Goal: Transaction & Acquisition: Purchase product/service

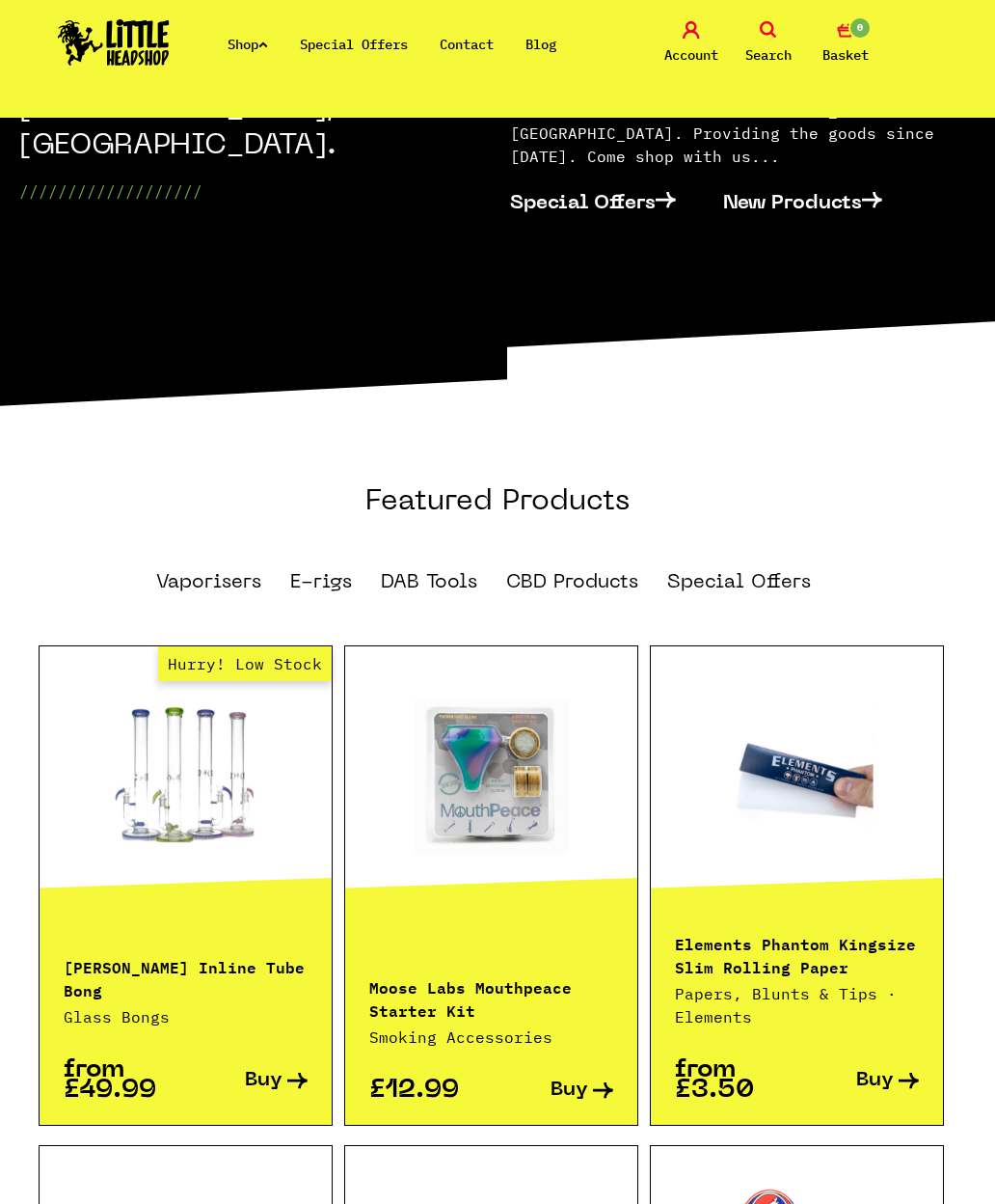
scroll to position [803, 0]
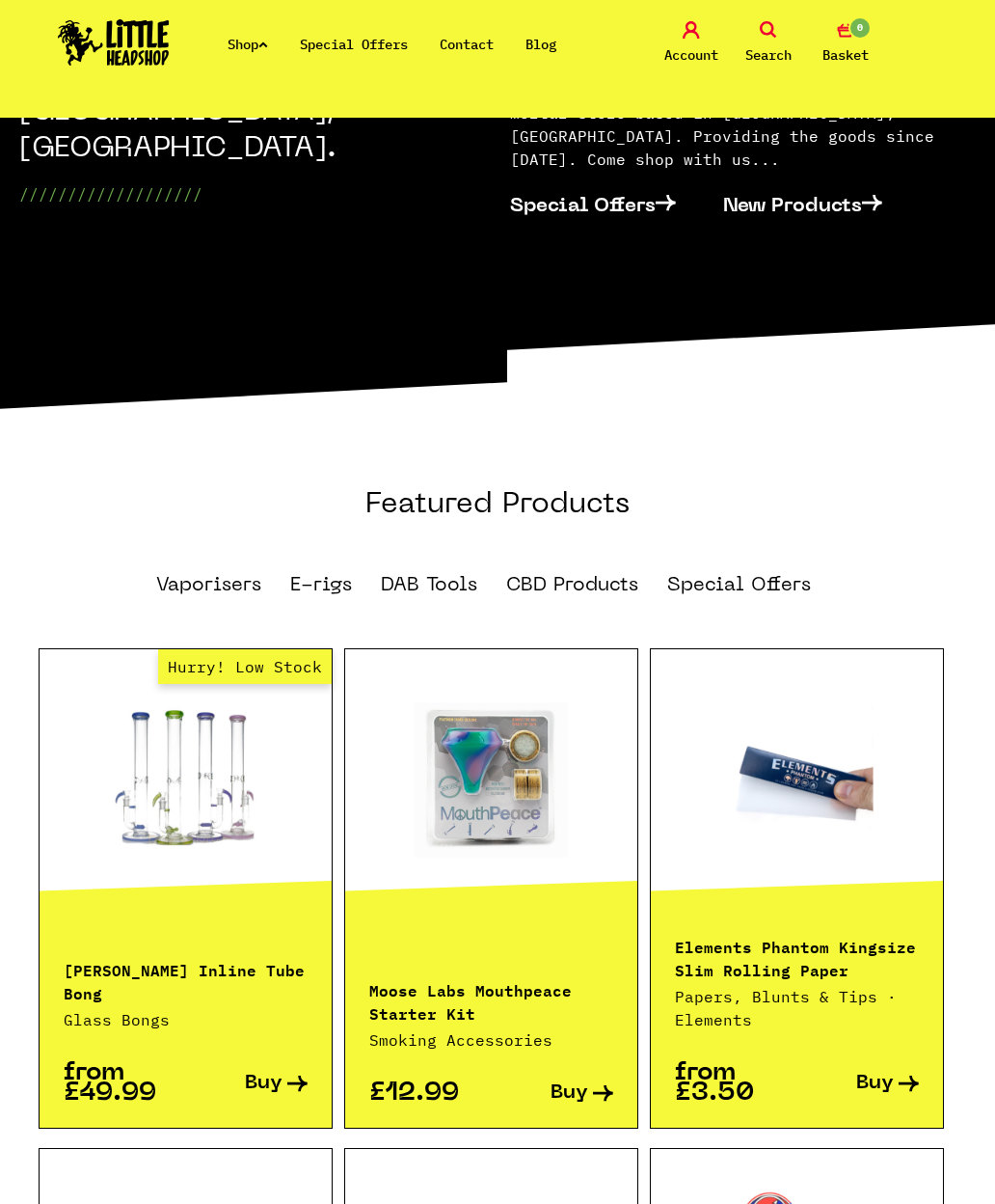
click at [268, 44] on icon at bounding box center [263, 44] width 10 height 8
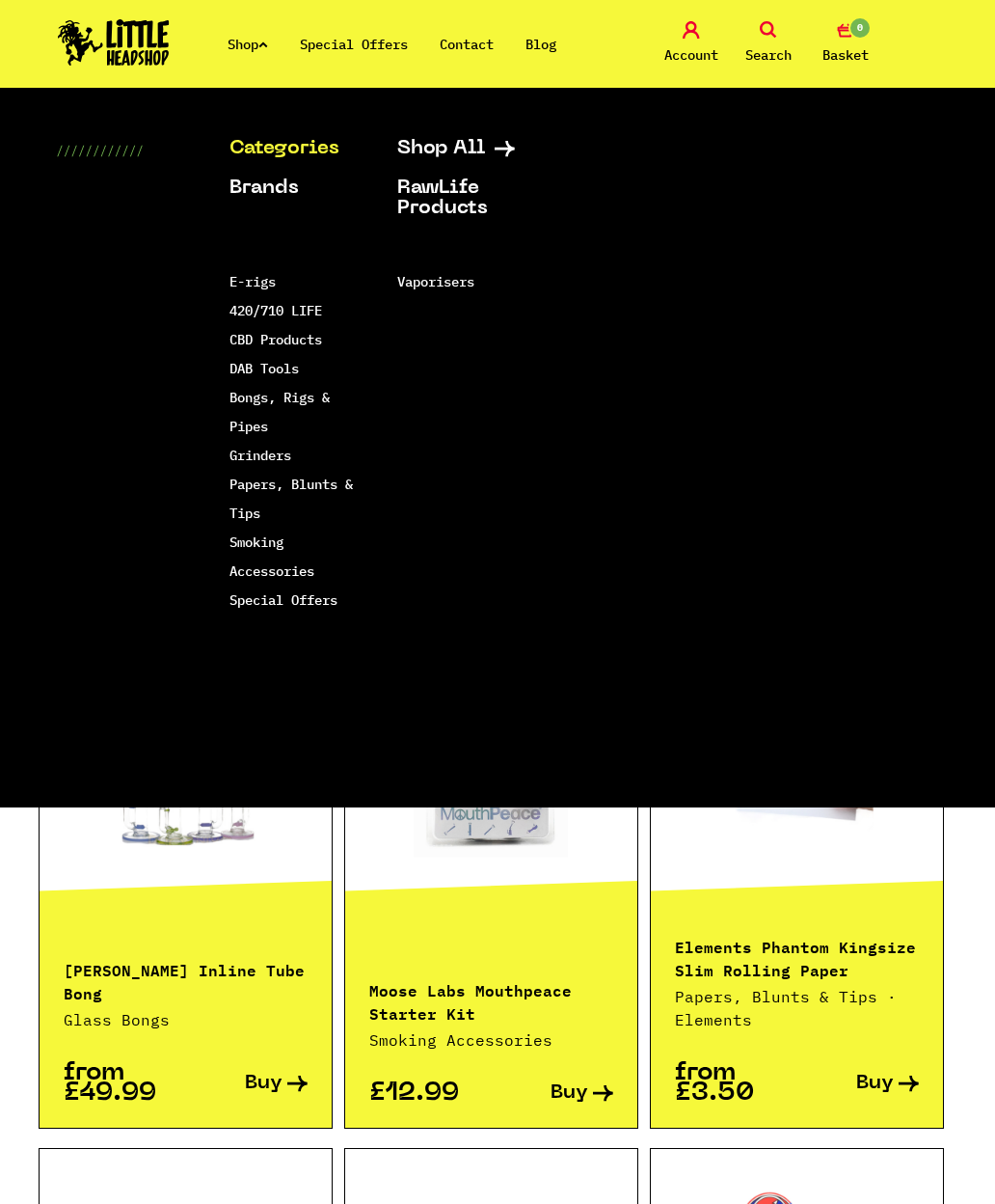
click at [251, 404] on link "Bongs, Rigs & Pipes" at bounding box center [280, 412] width 100 height 46
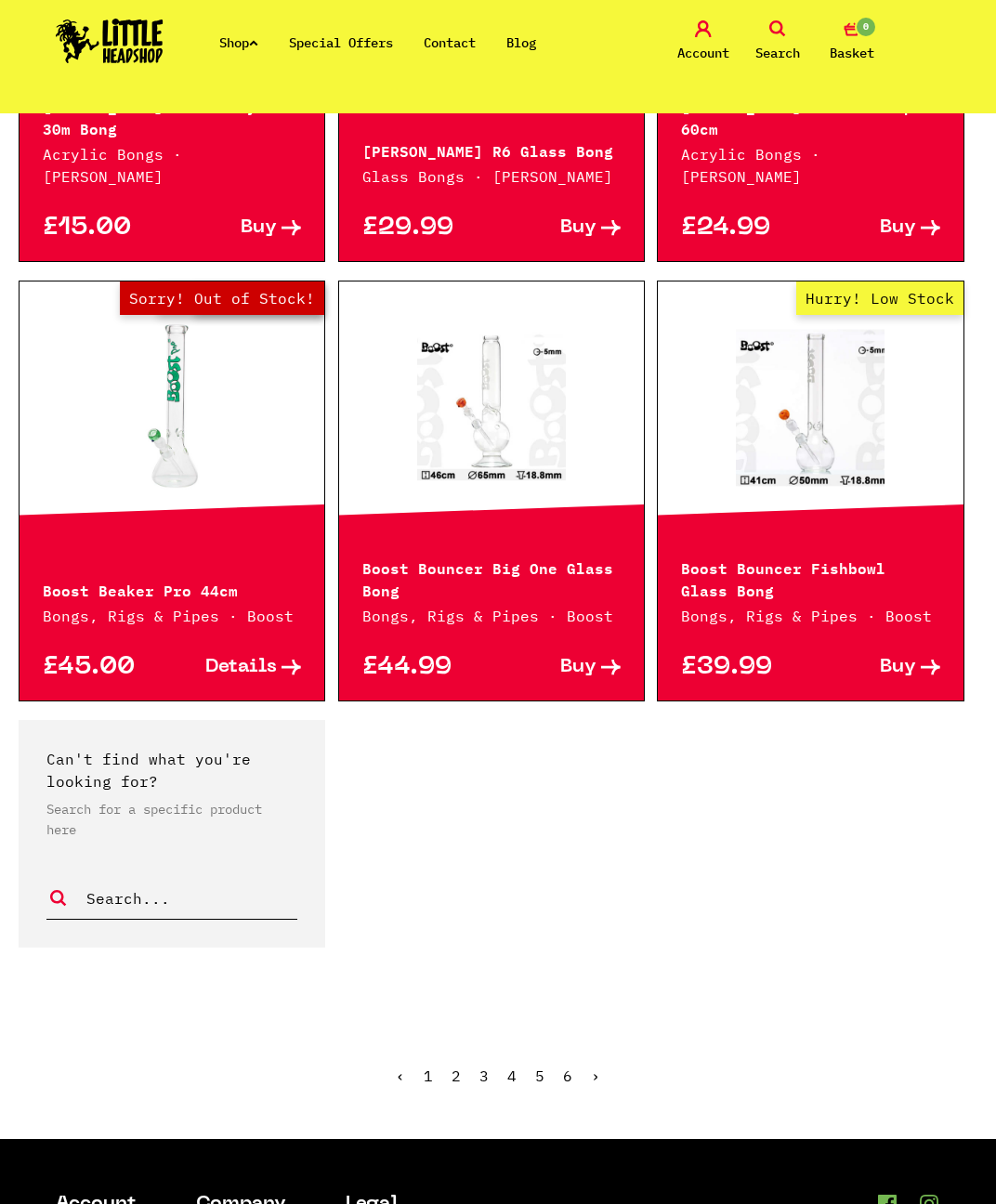
scroll to position [3393, 0]
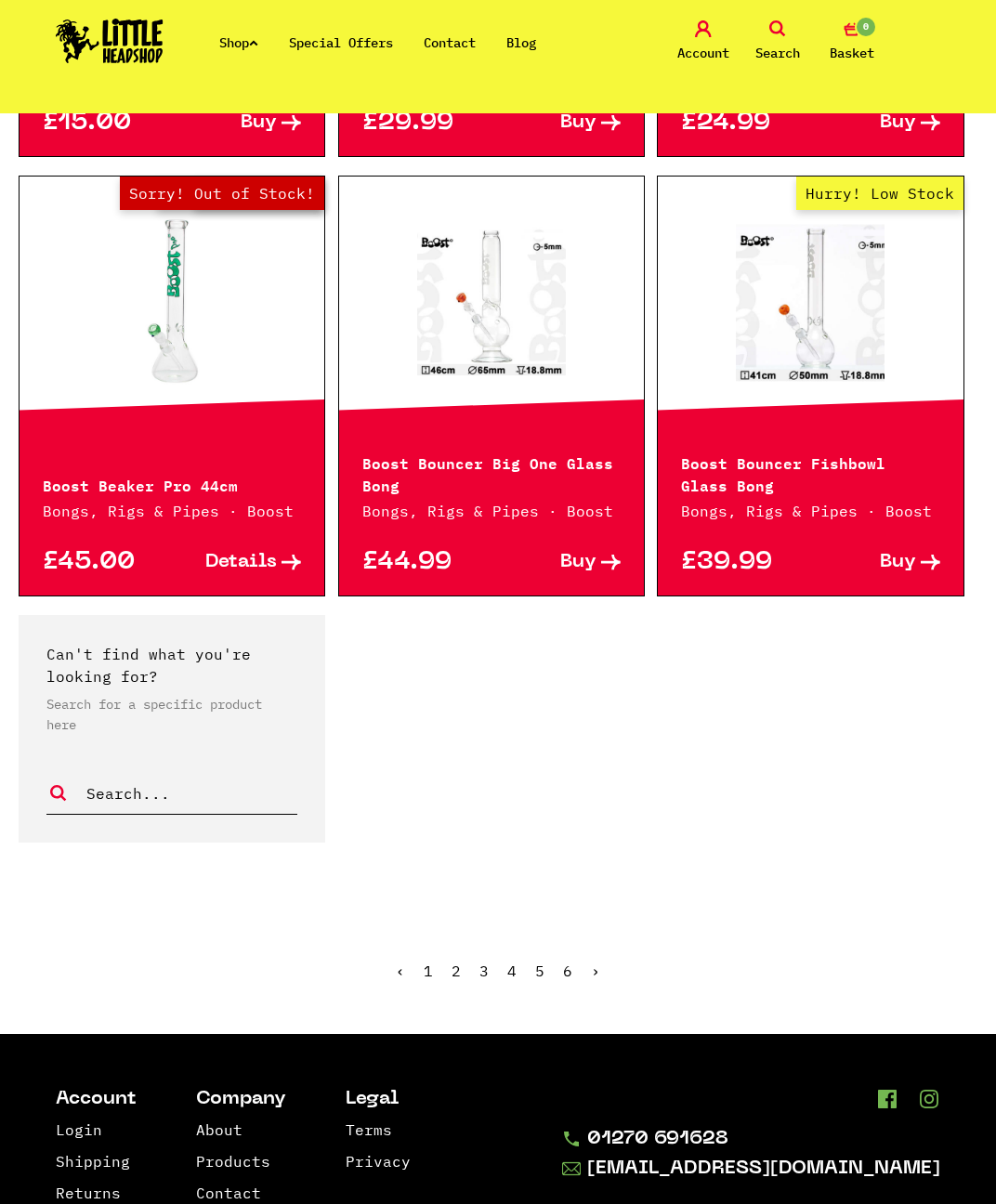
click at [596, 961] on link "›" at bounding box center [595, 971] width 9 height 19
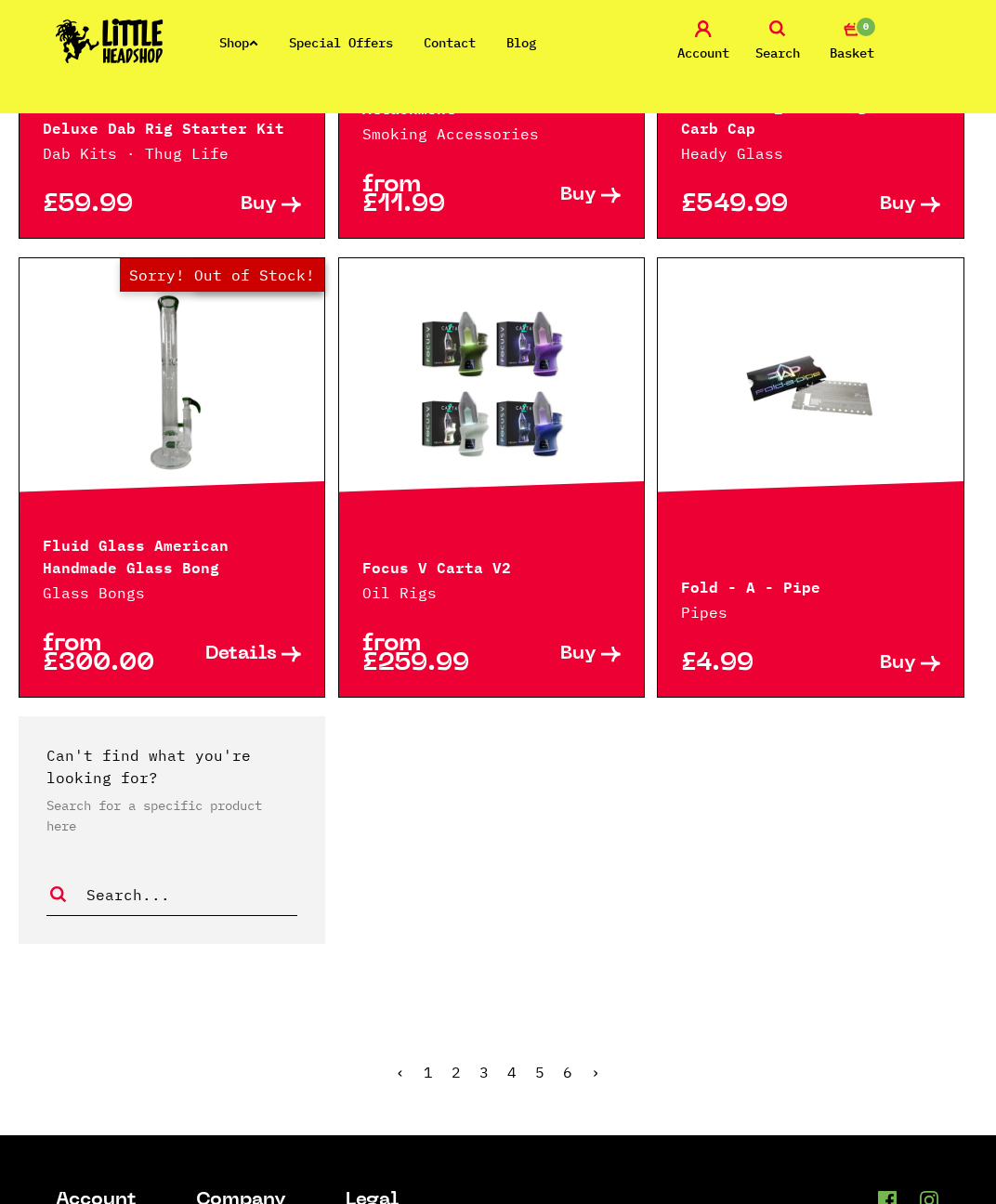
scroll to position [3291, 0]
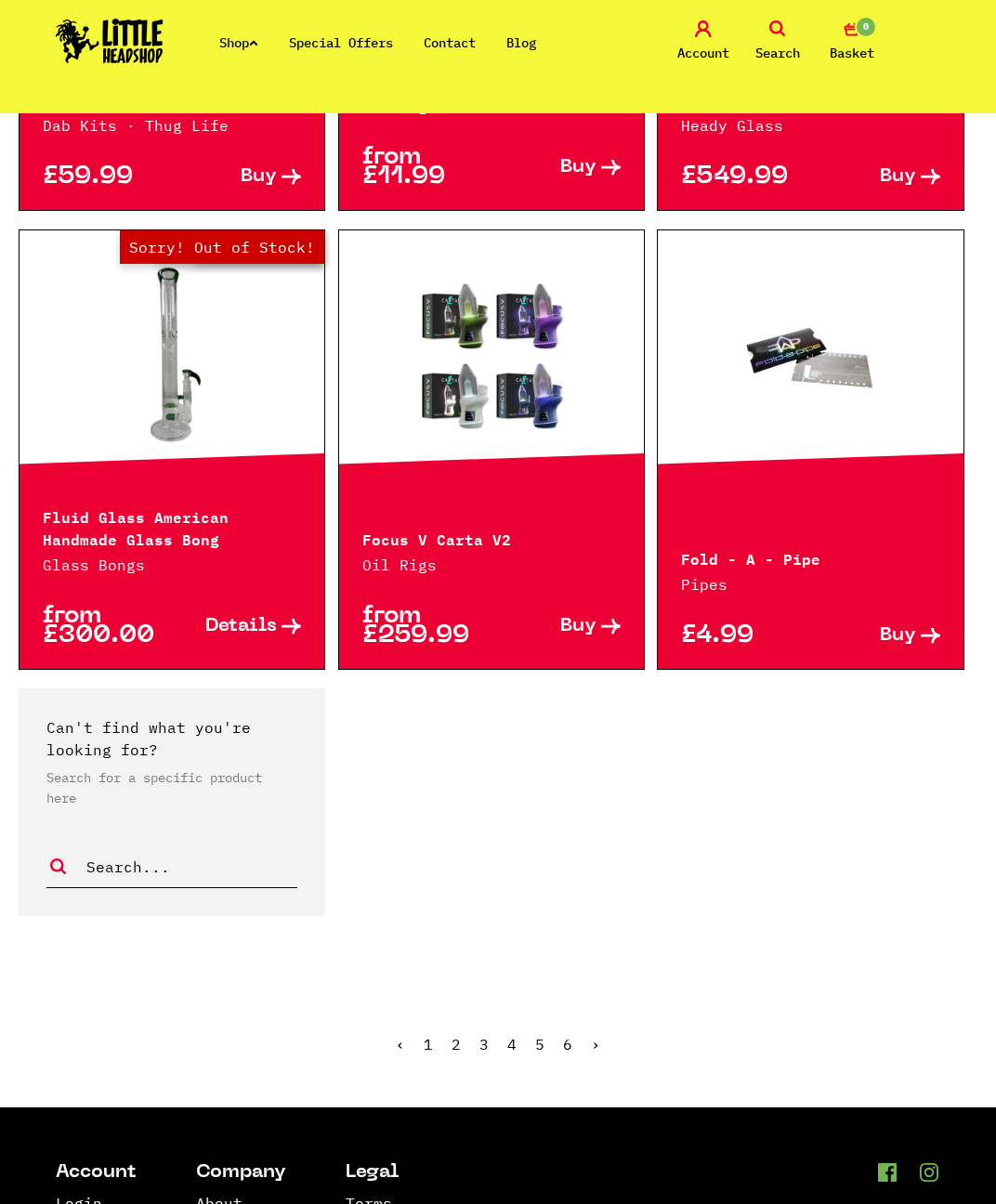
click at [597, 1035] on link "›" at bounding box center [595, 1044] width 9 height 19
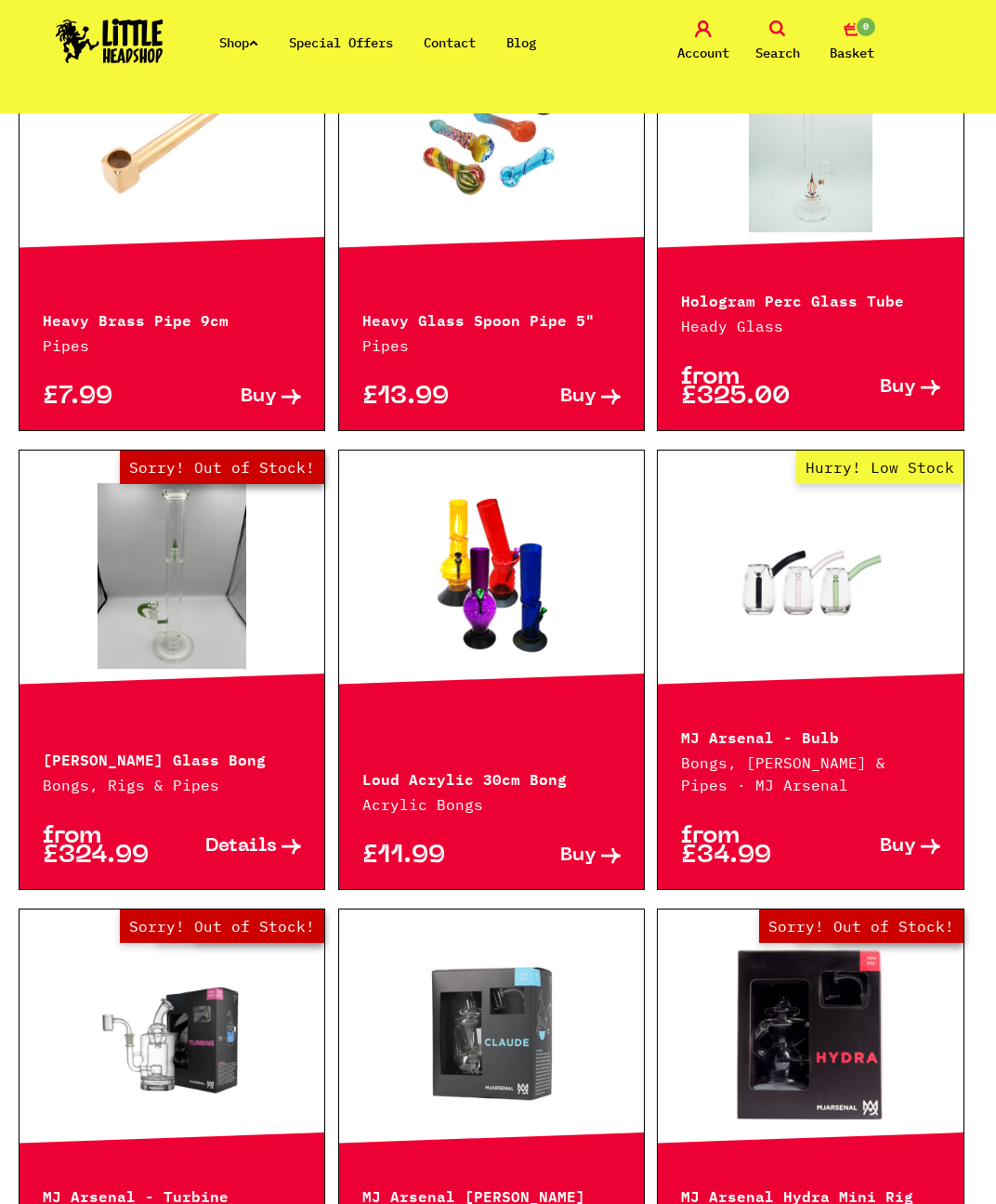
scroll to position [1673, 0]
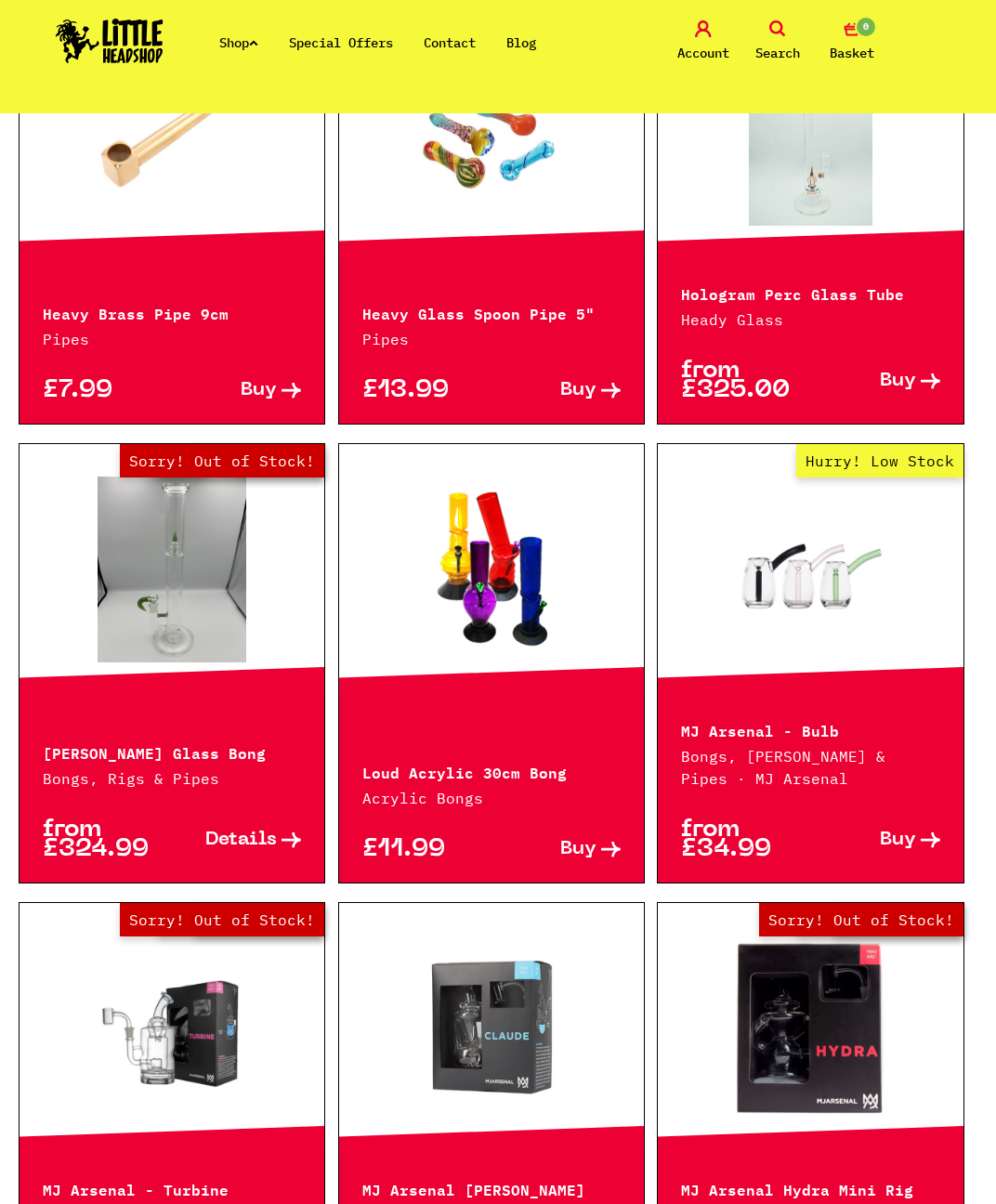
click at [132, 571] on link "Out of Stock Hurry! Low Stock Sorry! Out of Stock!" at bounding box center [172, 570] width 305 height 186
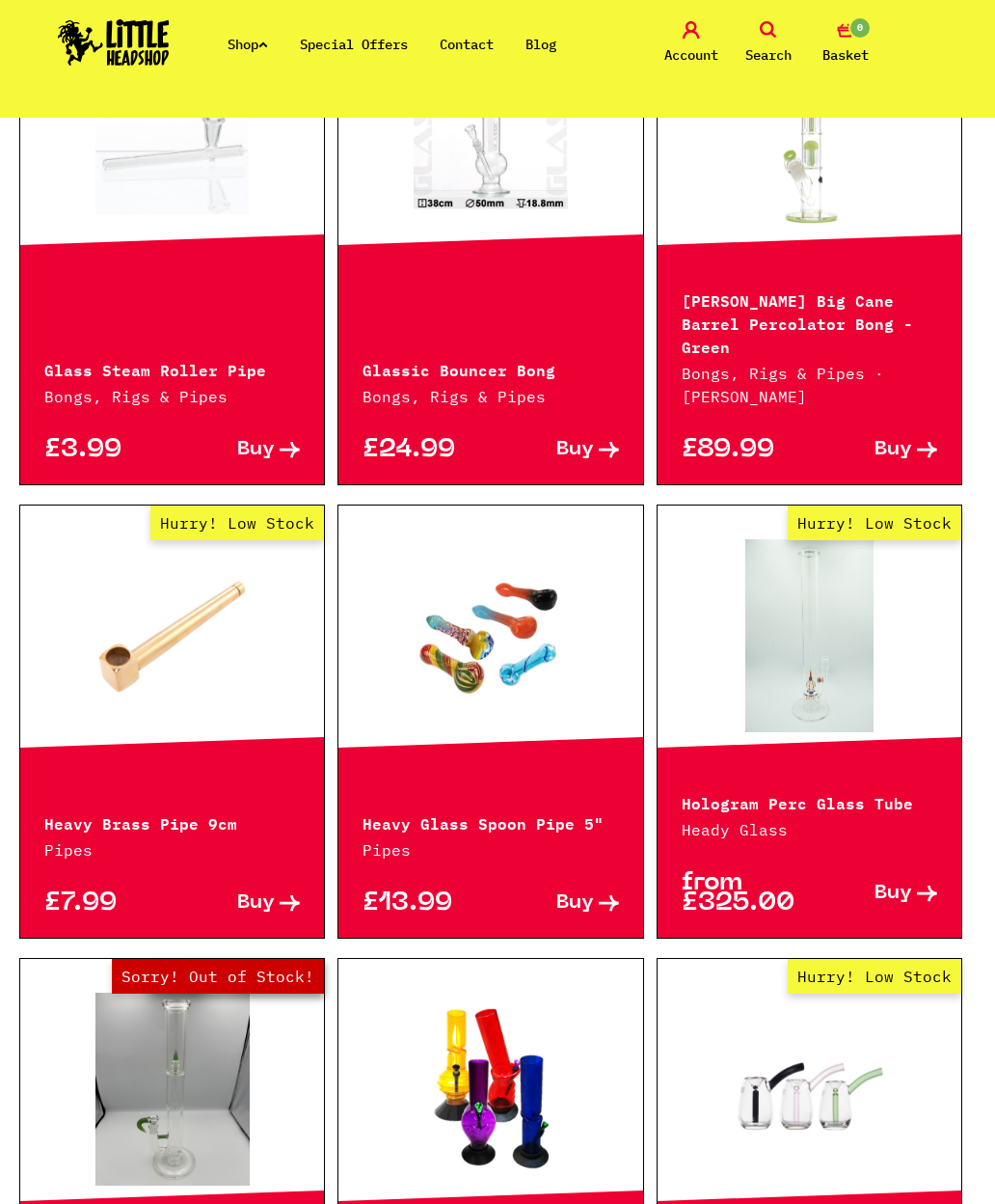
scroll to position [1229, 0]
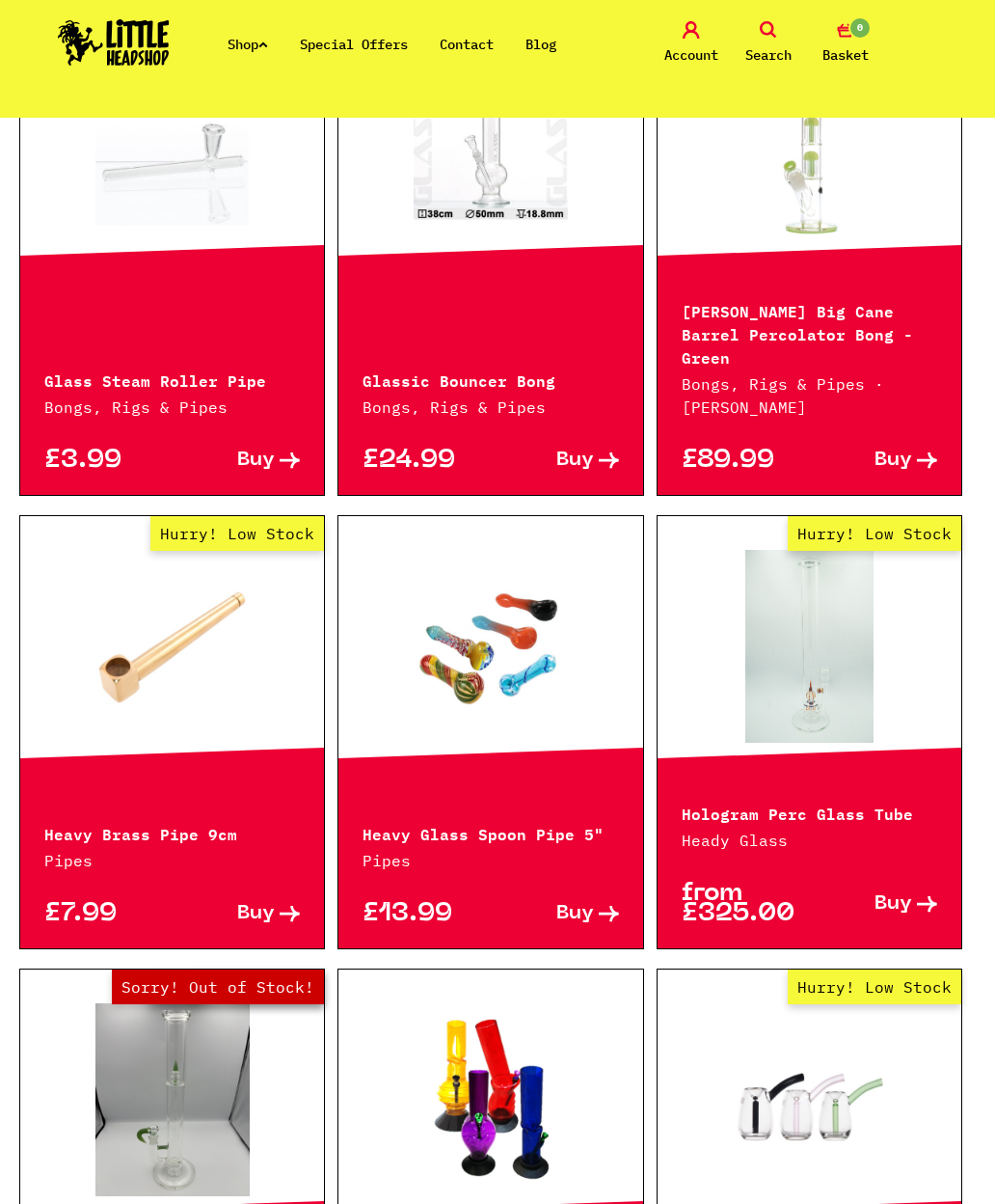
click at [832, 616] on link "Hurry! Low Stock" at bounding box center [809, 647] width 304 height 193
